Goal: Check status: Check status

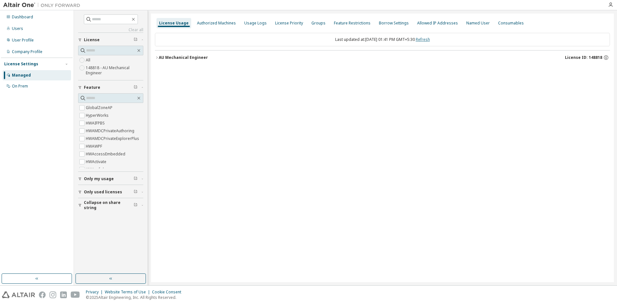
click at [430, 40] on link "Refresh" at bounding box center [423, 39] width 14 height 5
click at [174, 55] on div "AU Mechanical Engineer" at bounding box center [183, 57] width 49 height 5
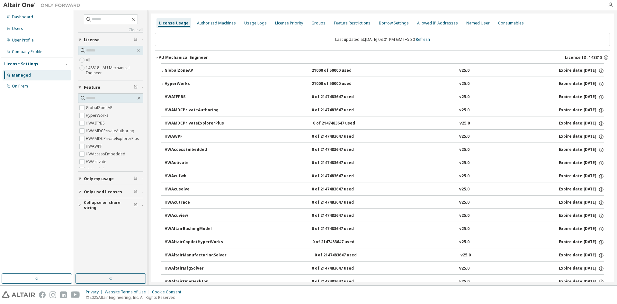
click at [170, 68] on div "GlobalZoneAP" at bounding box center [194, 71] width 58 height 6
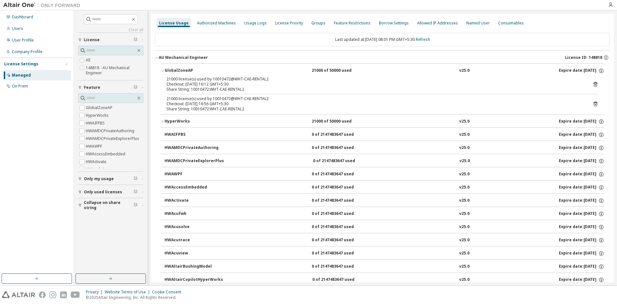
click at [162, 69] on icon "button" at bounding box center [163, 71] width 4 height 4
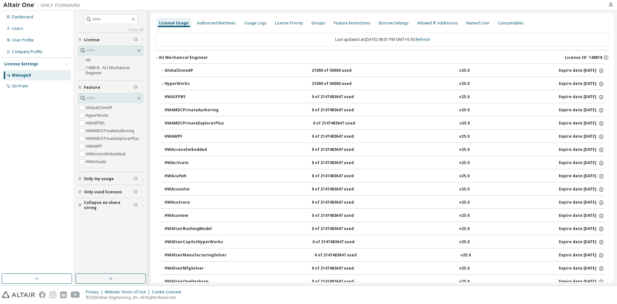
click at [163, 82] on button "HyperWorks 21000 of 50000 used v25.0 Expire date: [DATE]" at bounding box center [382, 84] width 443 height 14
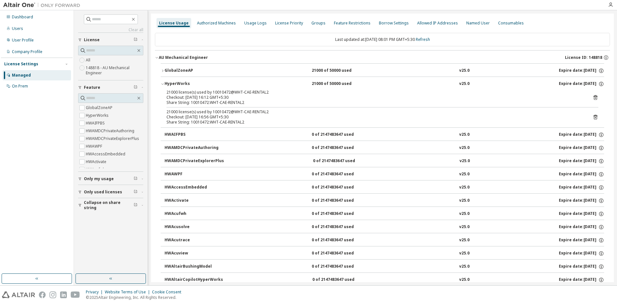
click at [163, 82] on button "HyperWorks 21000 of 50000 used v25.0 Expire date: [DATE]" at bounding box center [382, 84] width 443 height 14
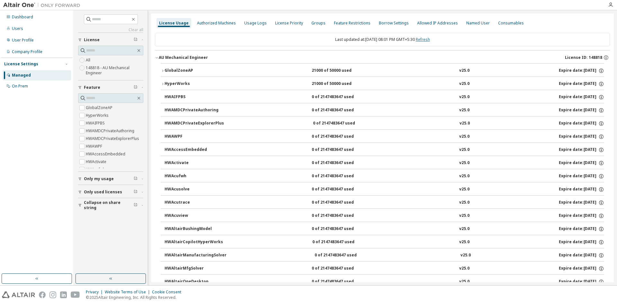
click at [430, 39] on link "Refresh" at bounding box center [423, 39] width 14 height 5
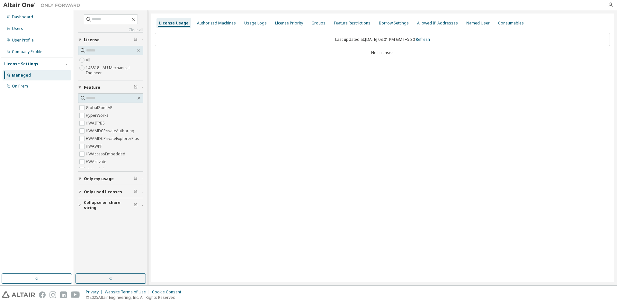
click at [268, 108] on div "License Usage Authorized Machines Usage Logs License Priority Groups Feature Re…" at bounding box center [382, 147] width 463 height 268
click at [526, 192] on div "License Usage Authorized Machines Usage Logs License Priority Groups Feature Re…" at bounding box center [382, 147] width 463 height 268
click at [408, 214] on div "License Usage Authorized Machines Usage Logs License Priority Groups Feature Re…" at bounding box center [382, 147] width 463 height 268
